Goal: Obtain resource: Obtain resource

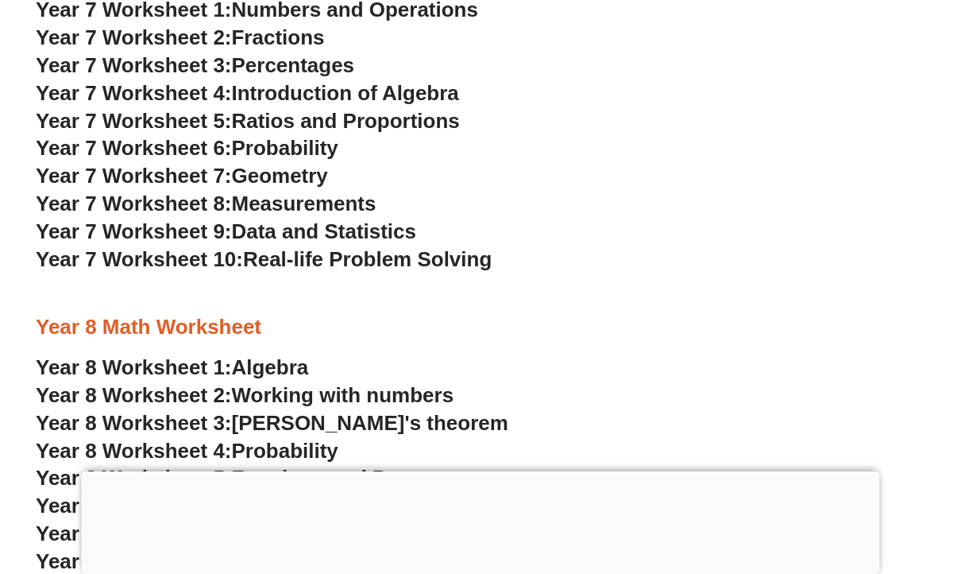
scroll to position [4626, 0]
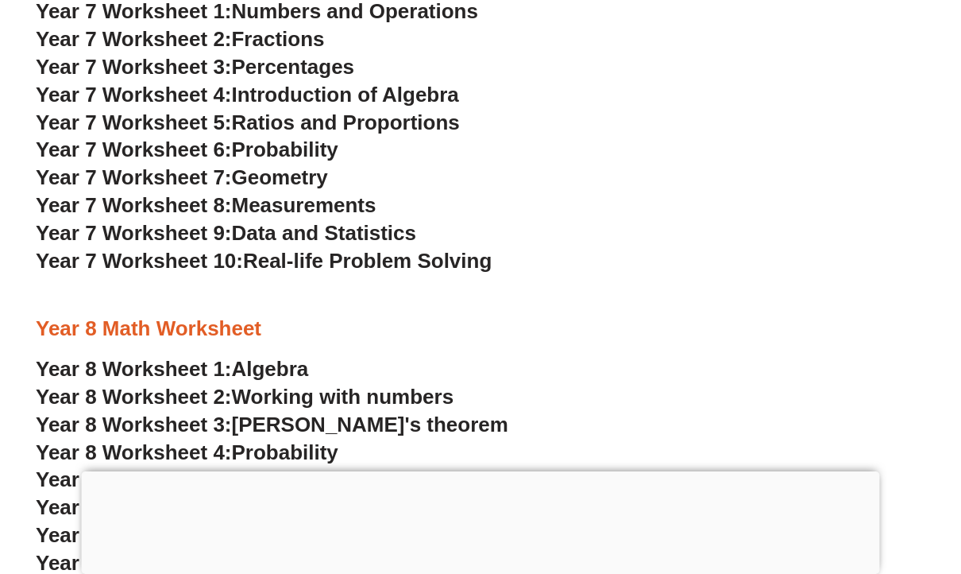
click at [373, 230] on span "Data and Statistics" at bounding box center [324, 233] width 185 height 24
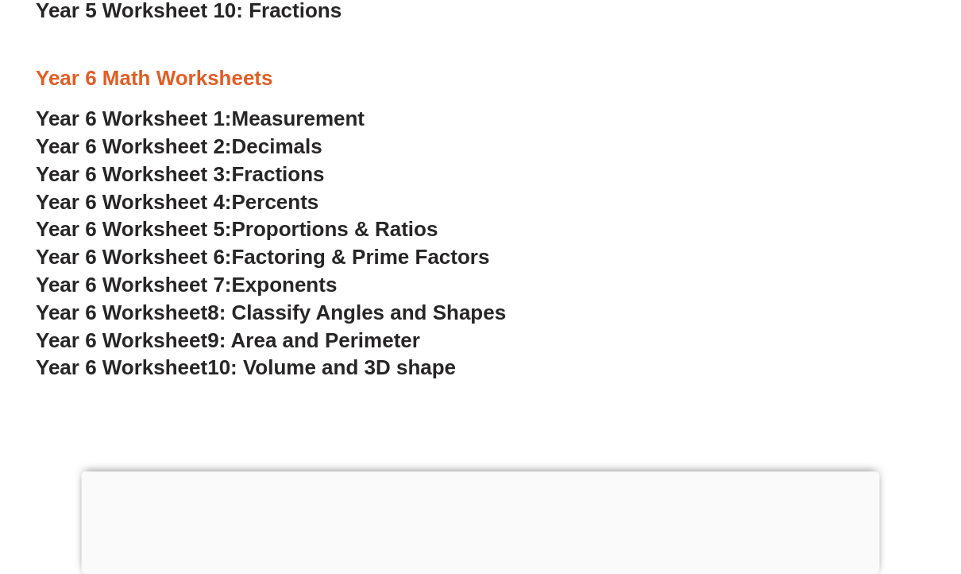
scroll to position [3412, 0]
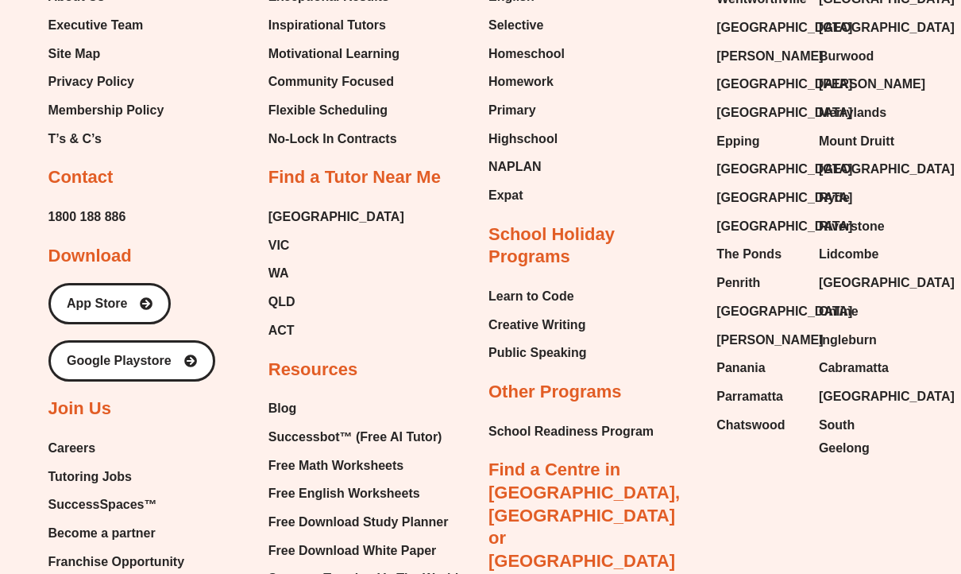
scroll to position [6491, 0]
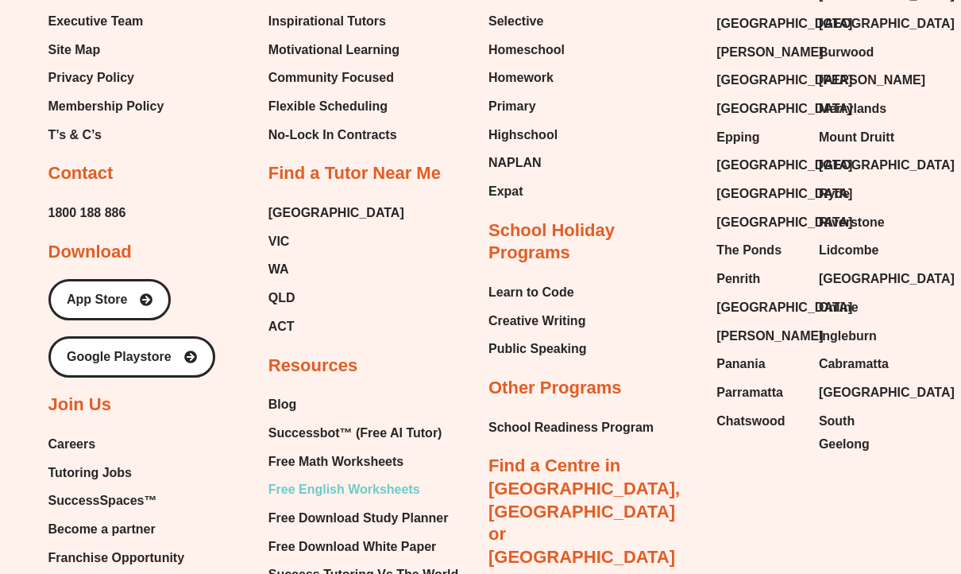
click at [360, 477] on span "Free English Worksheets" at bounding box center [345, 489] width 152 height 24
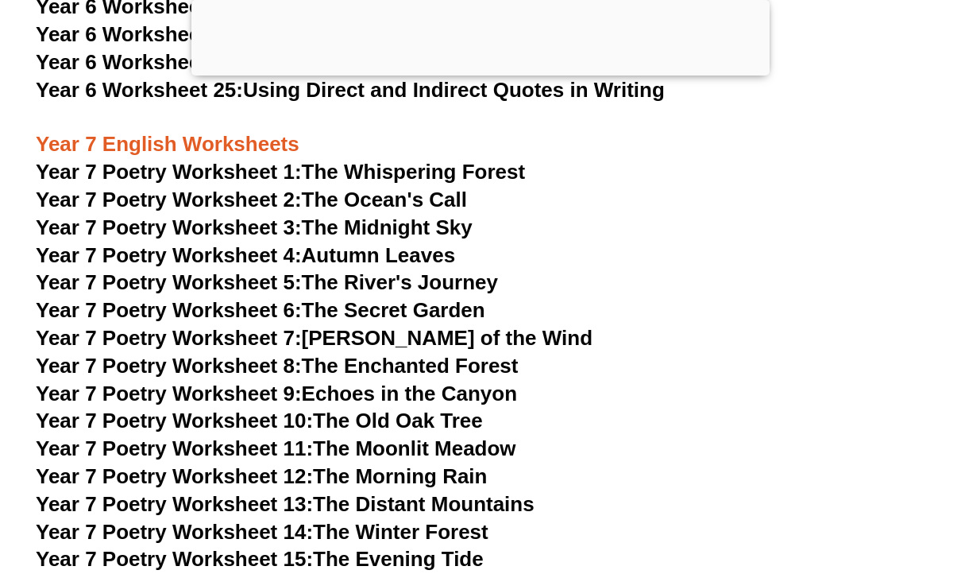
scroll to position [9638, 0]
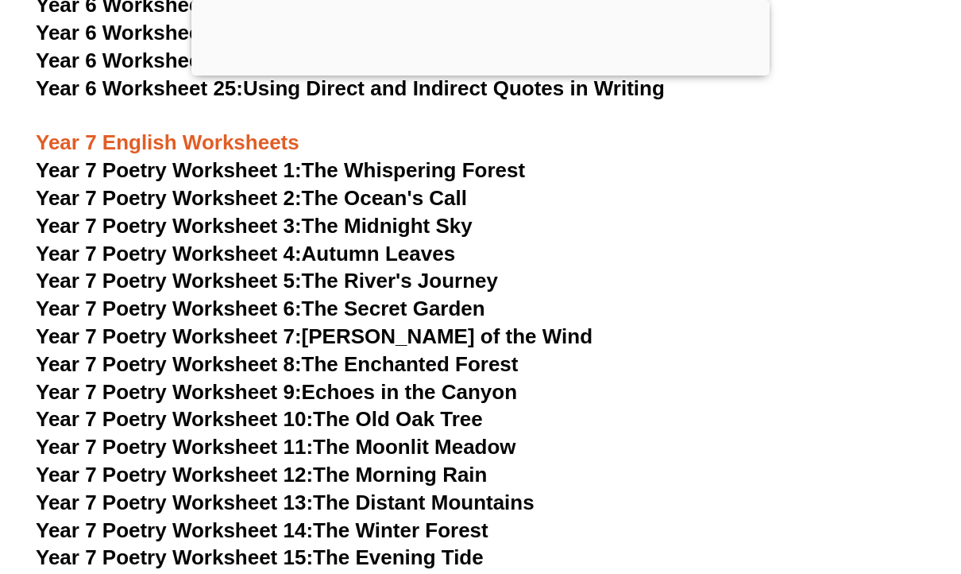
click at [385, 158] on link "Year 7 Poetry Worksheet 1: The Whispering Forest" at bounding box center [280, 170] width 489 height 24
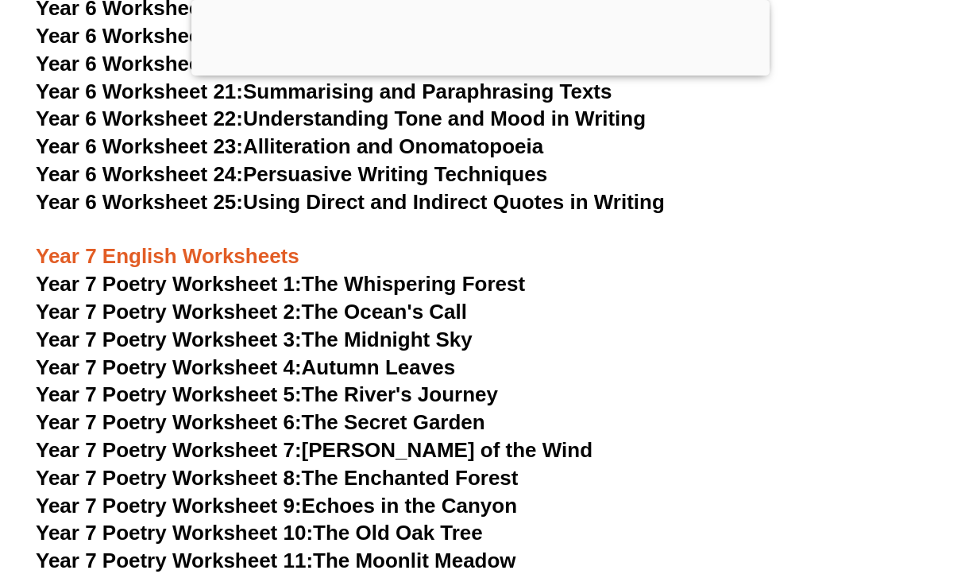
scroll to position [9526, 0]
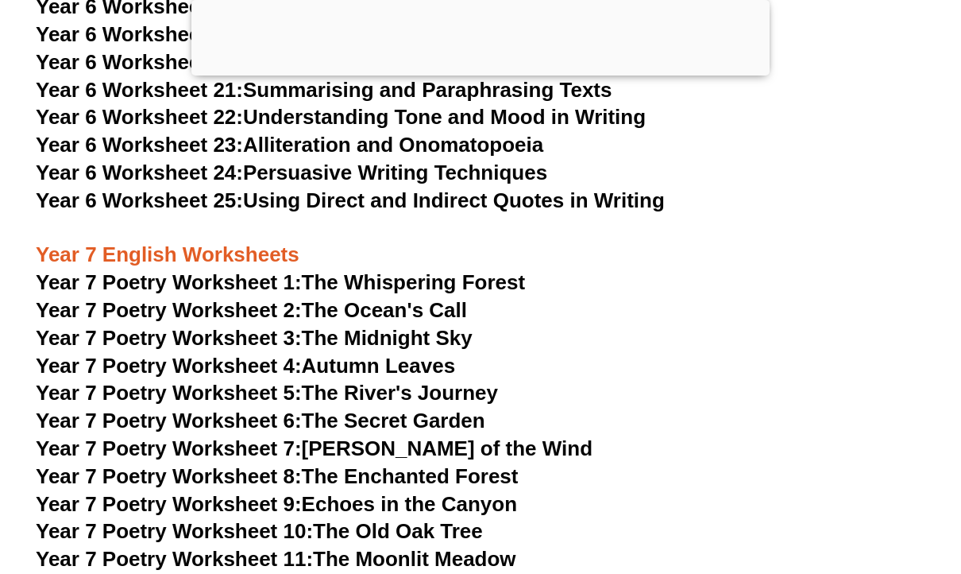
click at [420, 270] on link "Year 7 Poetry Worksheet 1: The Whispering Forest" at bounding box center [280, 282] width 489 height 24
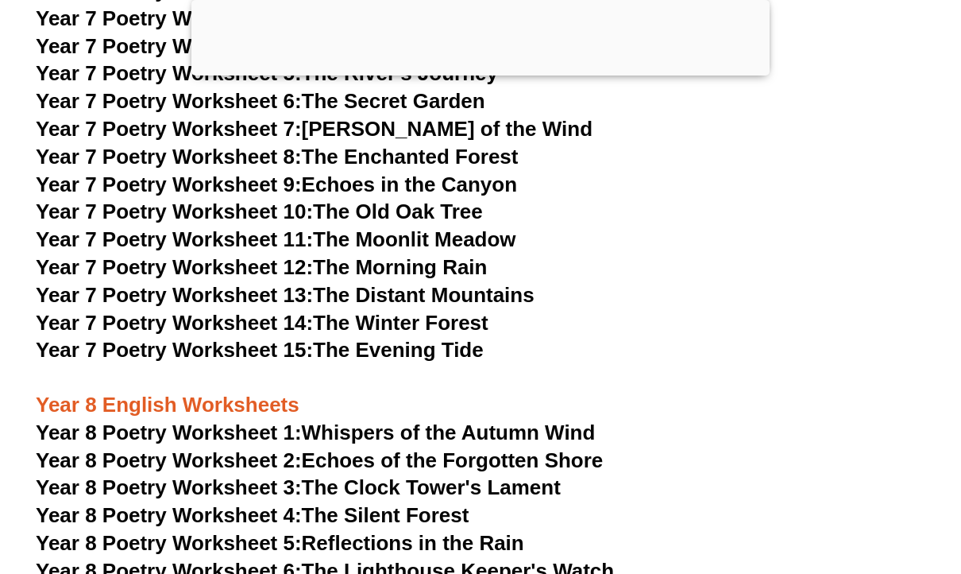
scroll to position [9849, 0]
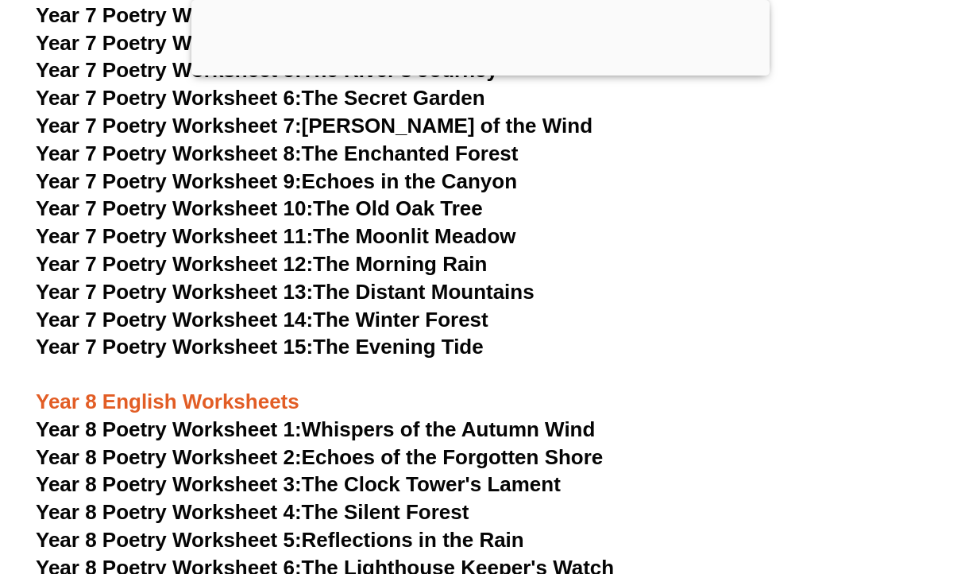
click at [523, 417] on link "Year 8 Poetry Worksheet 1: Whispers of the Autumn Wind" at bounding box center [315, 429] width 559 height 24
